Goal: Task Accomplishment & Management: Manage account settings

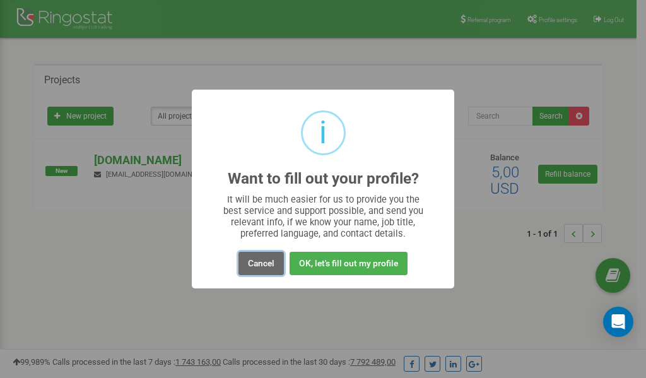
click at [262, 263] on button "Cancel" at bounding box center [260, 263] width 45 height 23
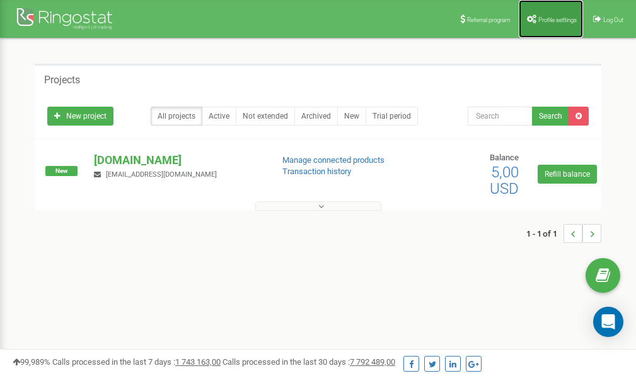
click at [551, 15] on link "Profile settings" at bounding box center [551, 19] width 64 height 38
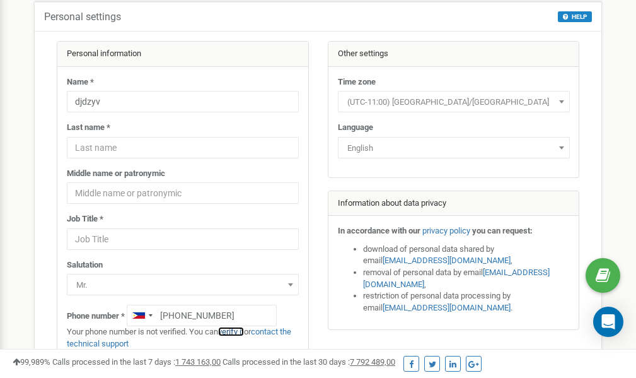
click at [233, 332] on link "verify it" at bounding box center [231, 331] width 26 height 9
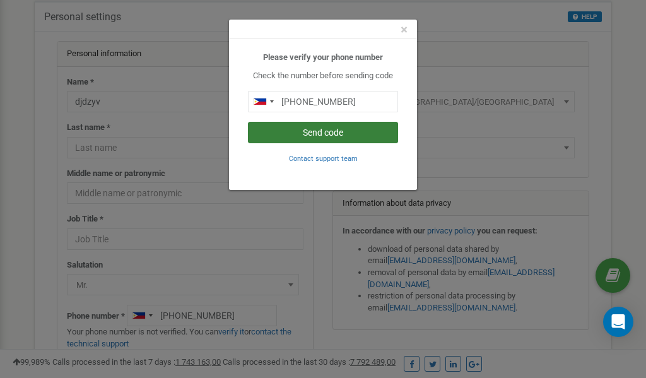
click at [302, 136] on button "Send code" at bounding box center [323, 132] width 150 height 21
